Goal: Task Accomplishment & Management: Complete application form

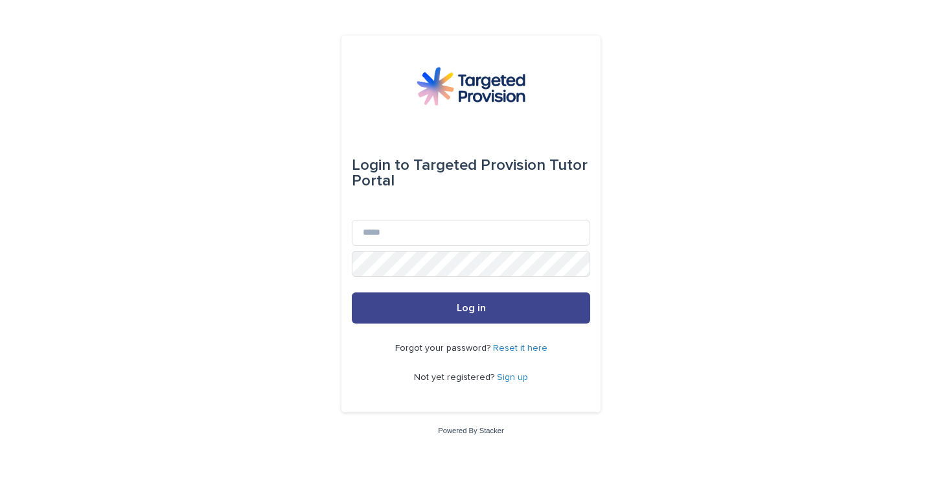
type input "**********"
click at [451, 306] on button "Log in" at bounding box center [471, 307] width 238 height 31
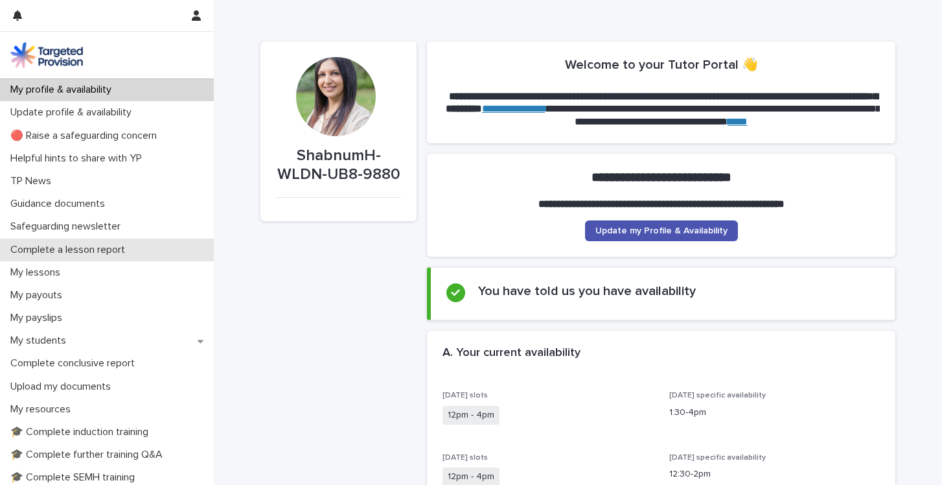
click at [132, 247] on p "Complete a lesson report" at bounding box center [70, 250] width 130 height 12
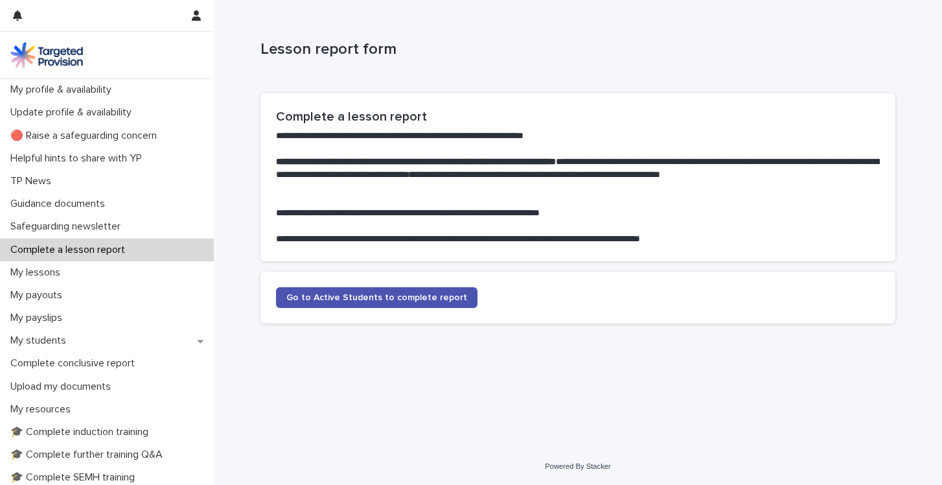
click at [299, 308] on section "Go to Active Students to complete report" at bounding box center [577, 297] width 635 height 52
click at [319, 297] on span "Go to Active Students to complete report" at bounding box center [376, 297] width 181 height 9
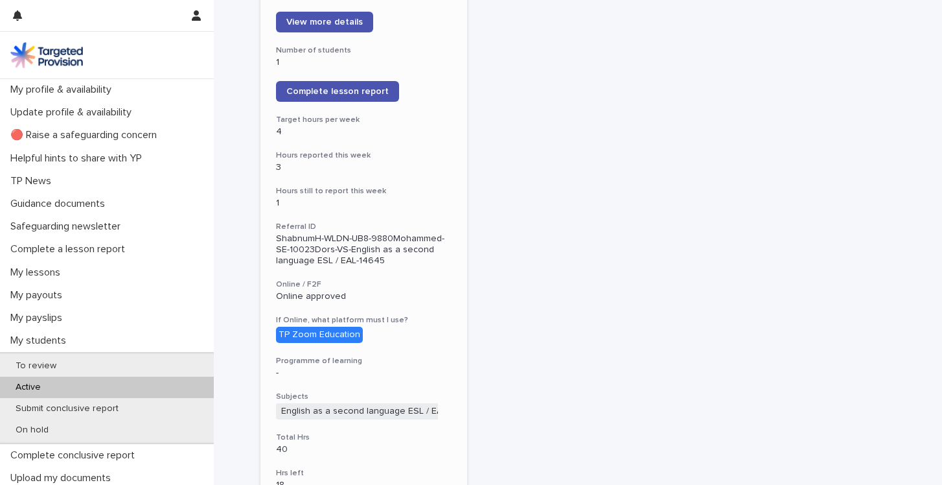
scroll to position [240, 0]
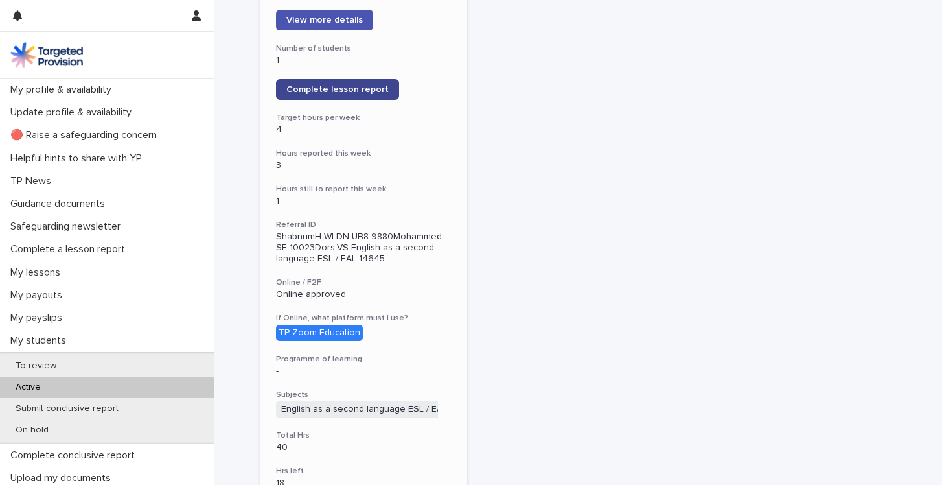
click at [347, 85] on span "Complete lesson report" at bounding box center [337, 89] width 102 height 9
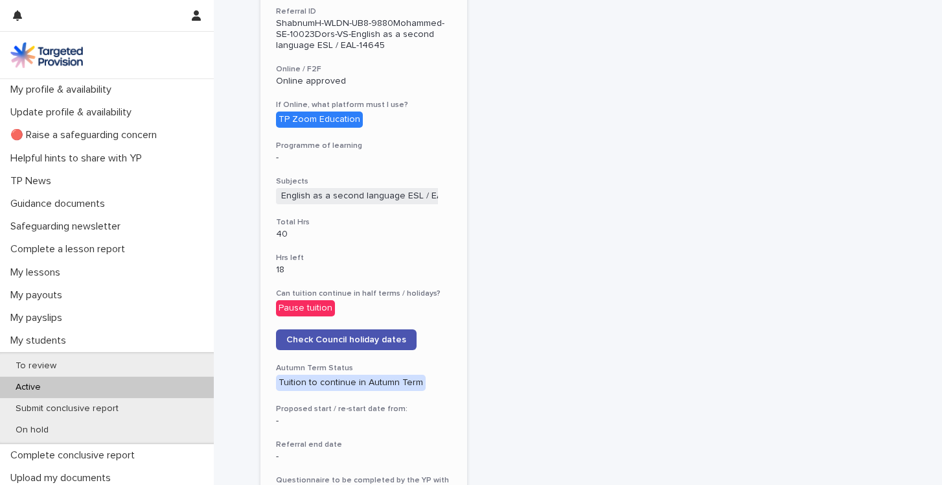
scroll to position [468, 0]
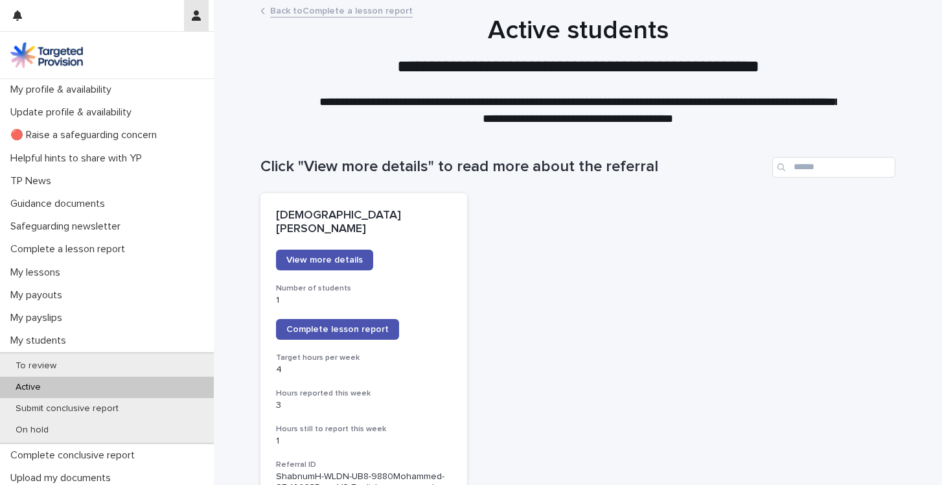
click at [205, 14] on button "button" at bounding box center [196, 15] width 25 height 31
click at [141, 55] on p "Log Out" at bounding box center [159, 55] width 82 height 22
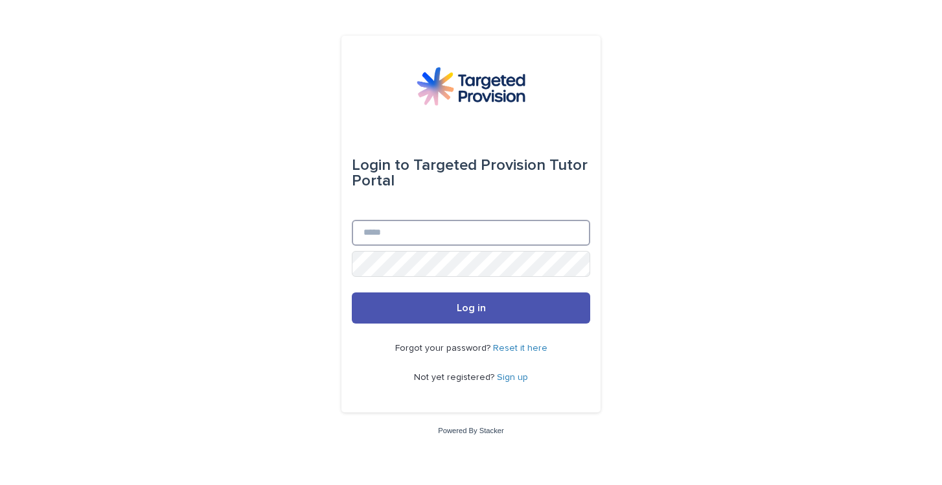
type input "**********"
